Goal: Navigation & Orientation: Find specific page/section

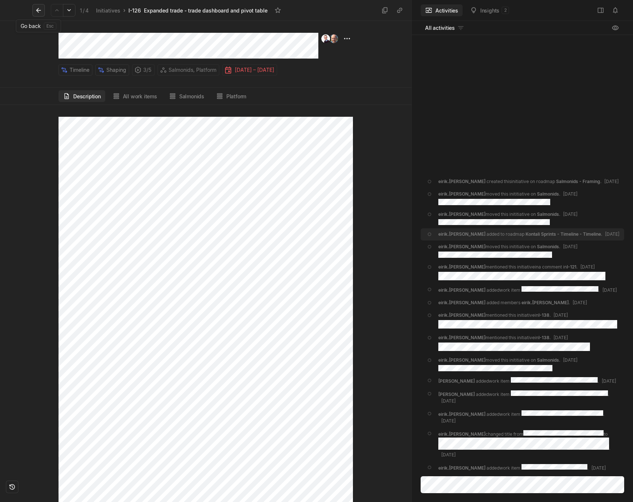
click at [38, 10] on icon at bounding box center [38, 10] width 7 height 7
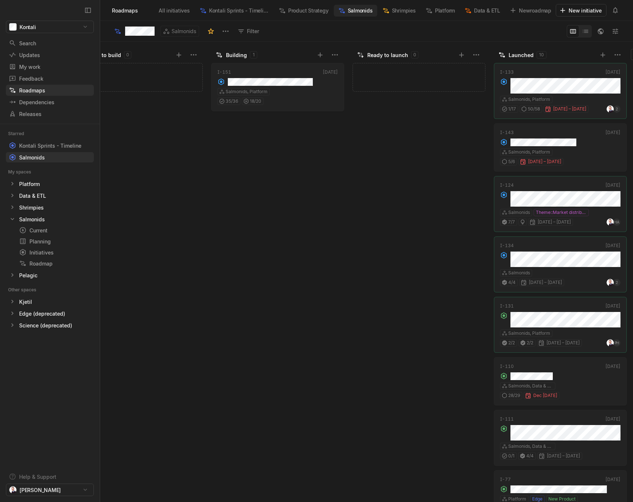
scroll to position [0, 906]
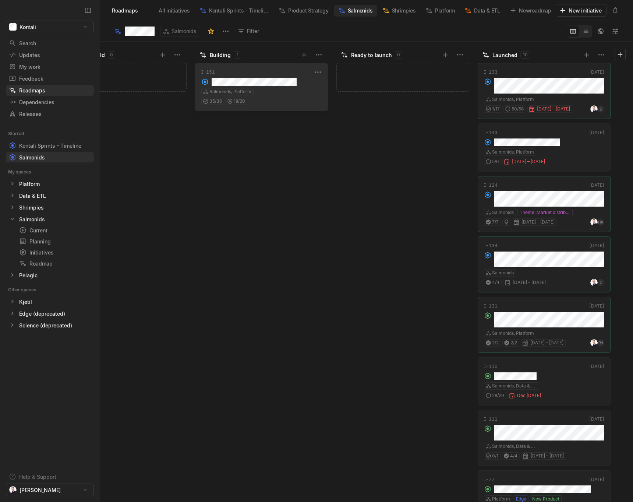
click at [268, 88] on div "Salmonids, Platform" at bounding box center [261, 91] width 120 height 7
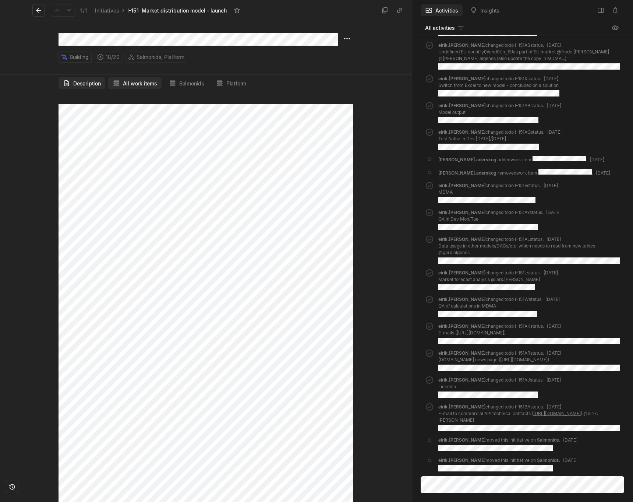
click at [131, 86] on button "All work items" at bounding box center [134, 83] width 53 height 12
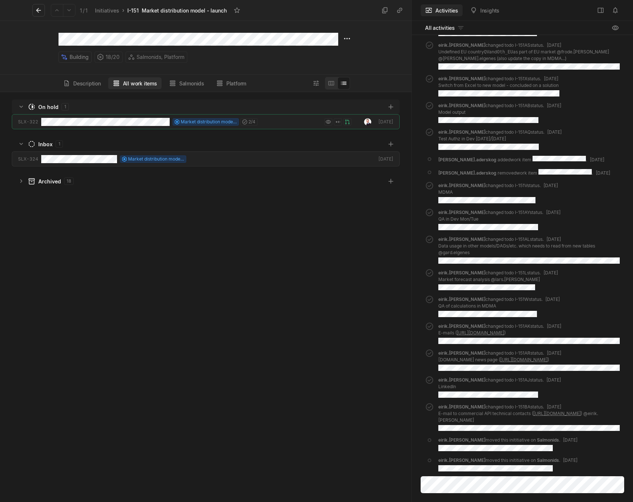
scroll to position [410, 411]
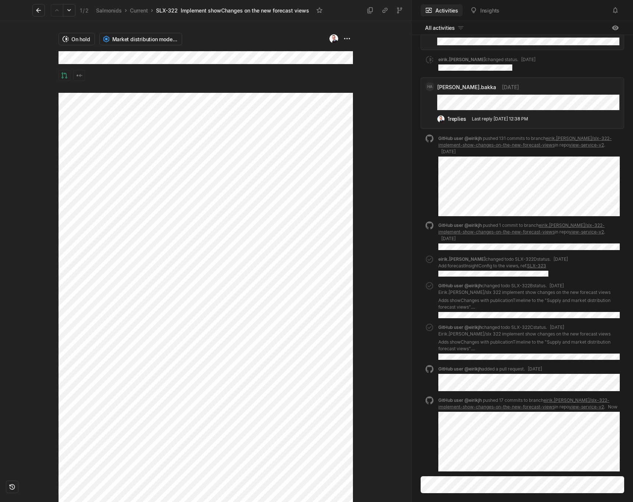
click at [368, 54] on div "On hold Market distribution model - launch" at bounding box center [205, 261] width 411 height 481
click at [304, 66] on div "On hold Market distribution model - launch" at bounding box center [206, 57] width 294 height 72
